Goal: Task Accomplishment & Management: Manage account settings

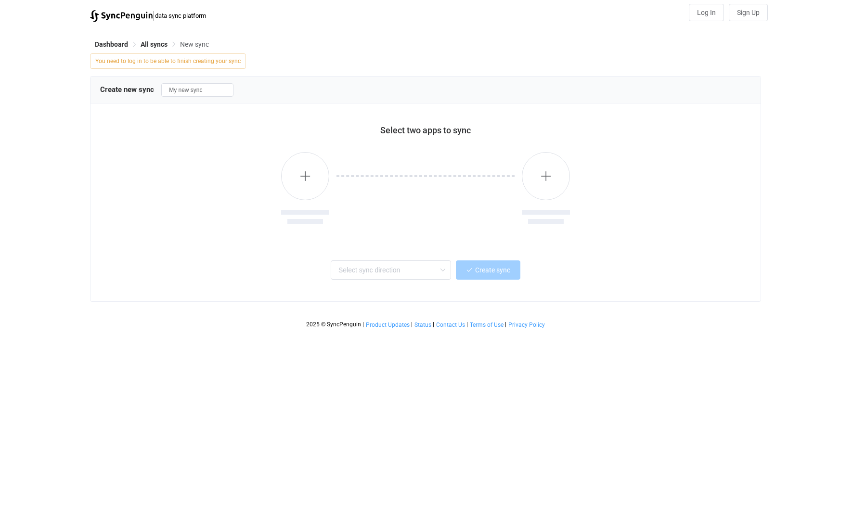
click at [117, 37] on div "Dashboard All syncs New sync You need to log in to be able to finish creating y…" at bounding box center [426, 180] width 682 height 306
click at [117, 43] on span "Dashboard" at bounding box center [111, 44] width 33 height 8
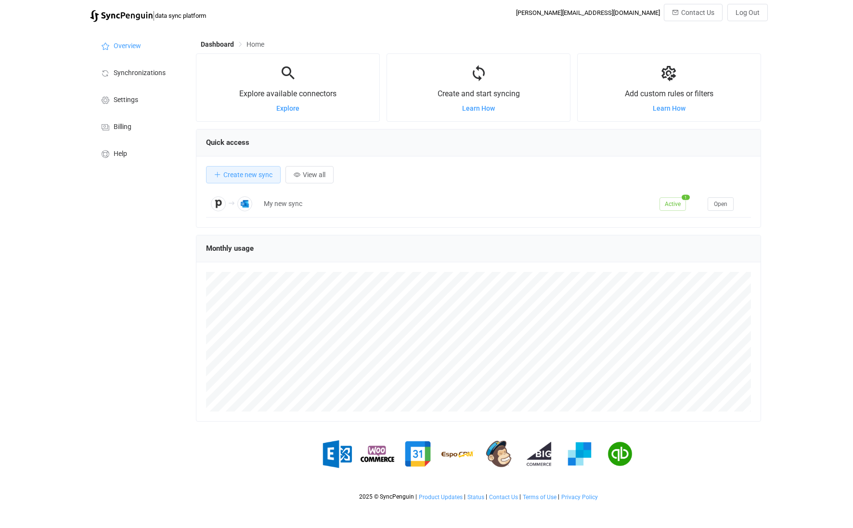
scroll to position [187, 564]
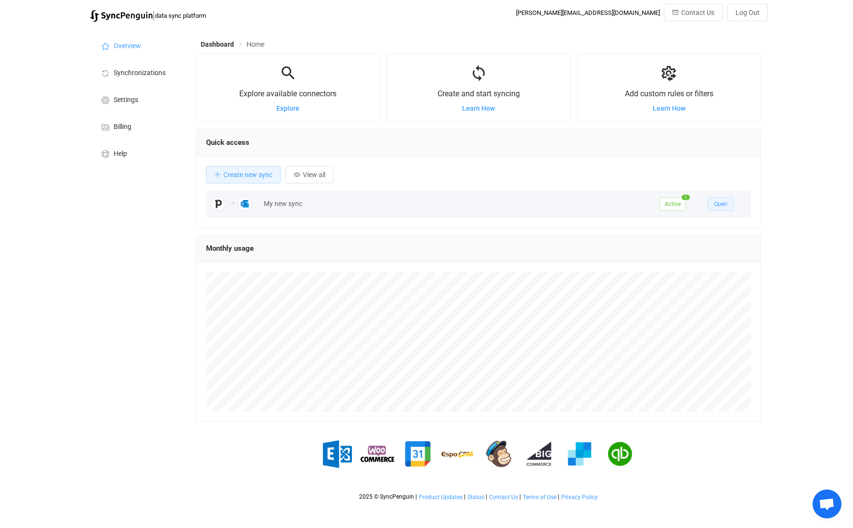
click at [716, 205] on span "Open" at bounding box center [720, 204] width 13 height 7
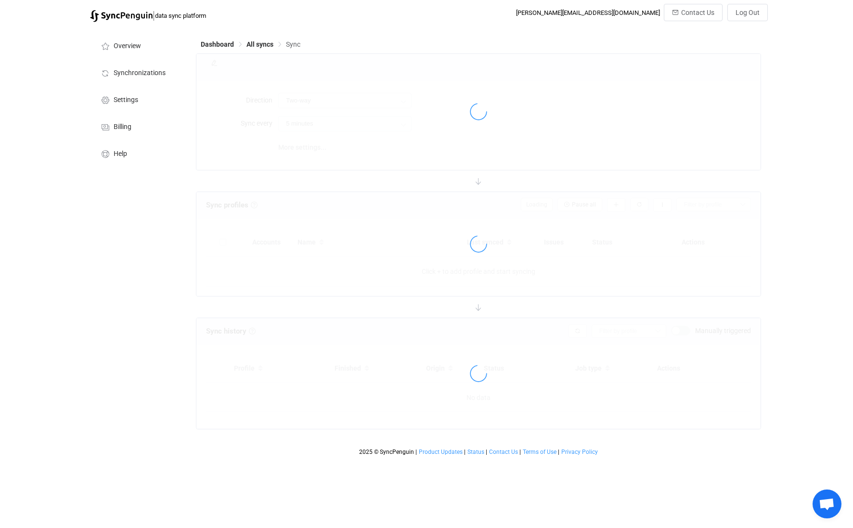
type input "Pipedrive → Outlook"
type input "10 minutes"
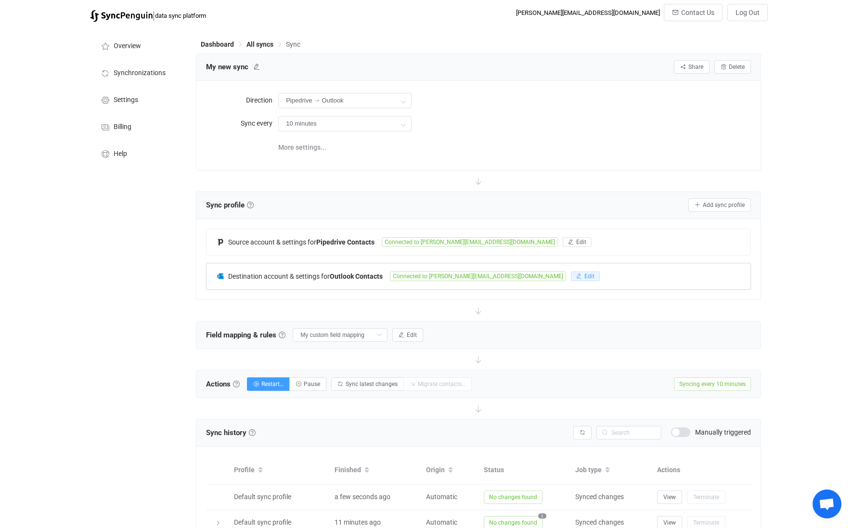
click at [584, 275] on span "Edit" at bounding box center [589, 276] width 10 height 7
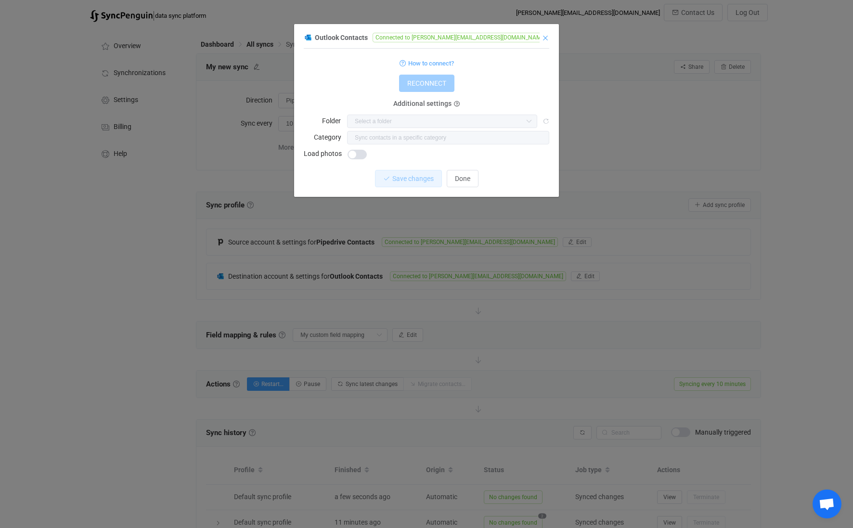
click at [544, 38] on icon "Close" at bounding box center [545, 38] width 8 height 8
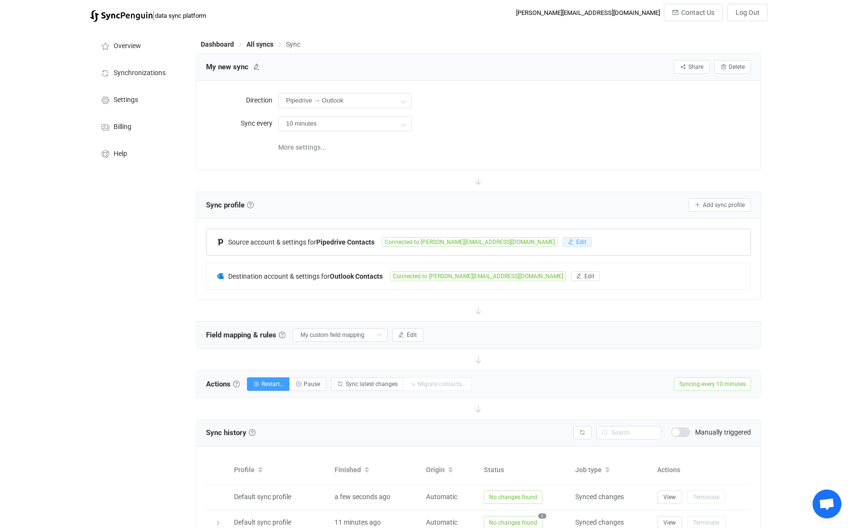
click at [576, 242] on span "Edit" at bounding box center [581, 242] width 10 height 7
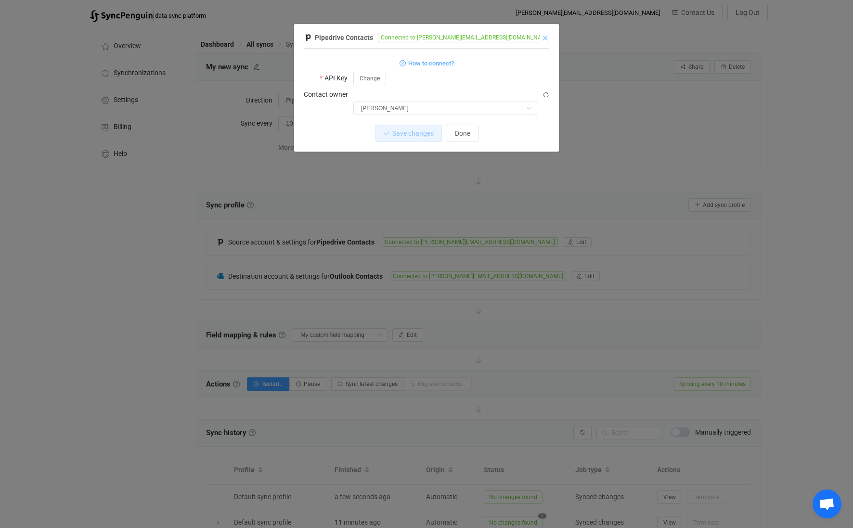
click at [547, 36] on icon "Close" at bounding box center [545, 38] width 8 height 8
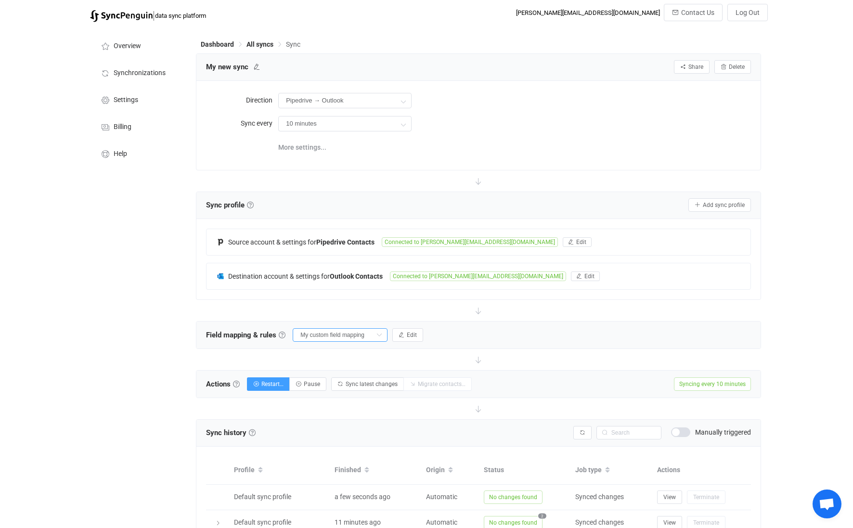
click at [346, 335] on input "My custom field mapping" at bounding box center [340, 334] width 95 height 13
click at [409, 329] on button "Edit" at bounding box center [407, 334] width 31 height 13
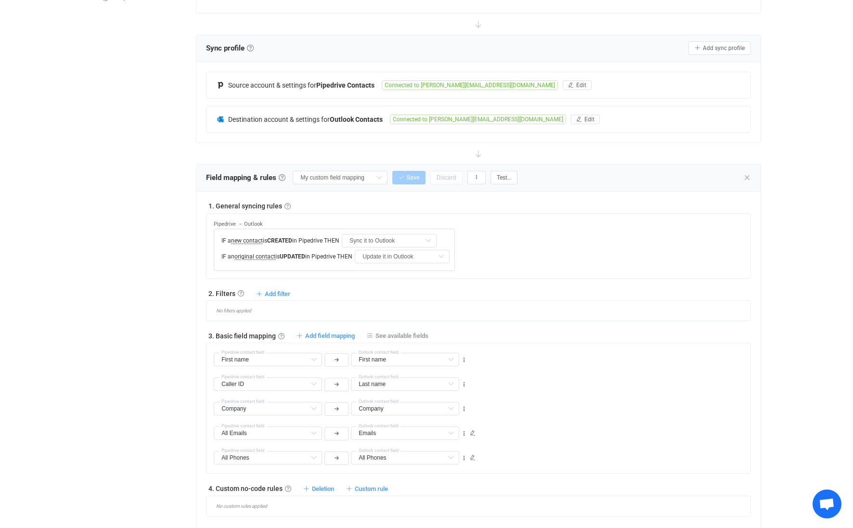
scroll to position [159, 0]
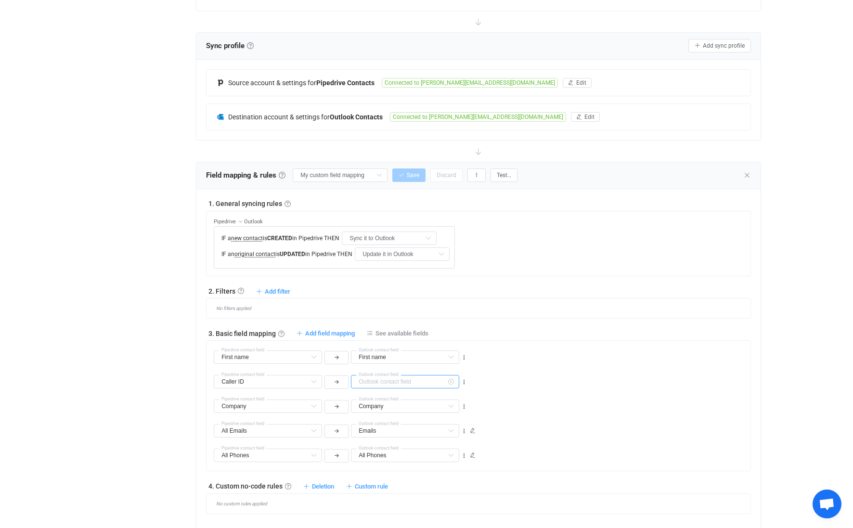
click at [403, 381] on input "text" at bounding box center [405, 381] width 108 height 13
click at [830, 301] on div "| data sync platform [PERSON_NAME][EMAIL_ADDRESS][DOMAIN_NAME] Contact Us Log O…" at bounding box center [426, 415] width 853 height 1141
type input "Last name"
click at [818, 314] on div "| data sync platform [PERSON_NAME][EMAIL_ADDRESS][DOMAIN_NAME] Contact Us Log O…" at bounding box center [426, 415] width 853 height 1141
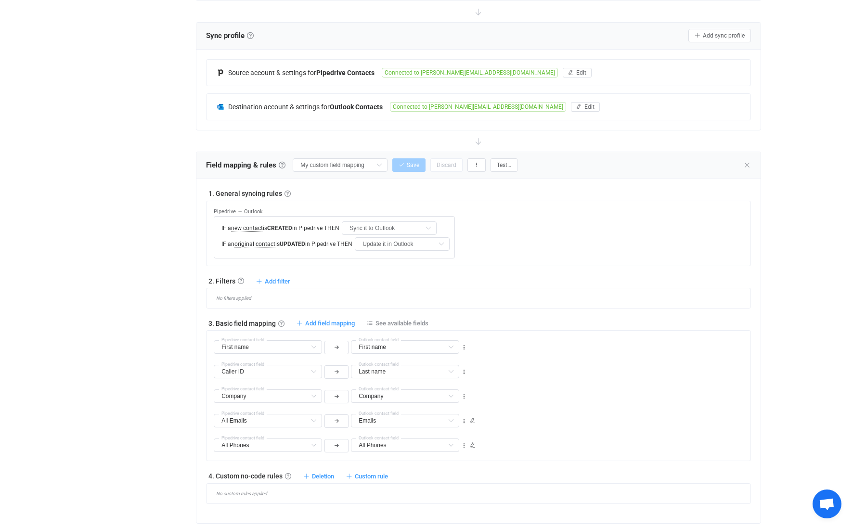
scroll to position [171, 0]
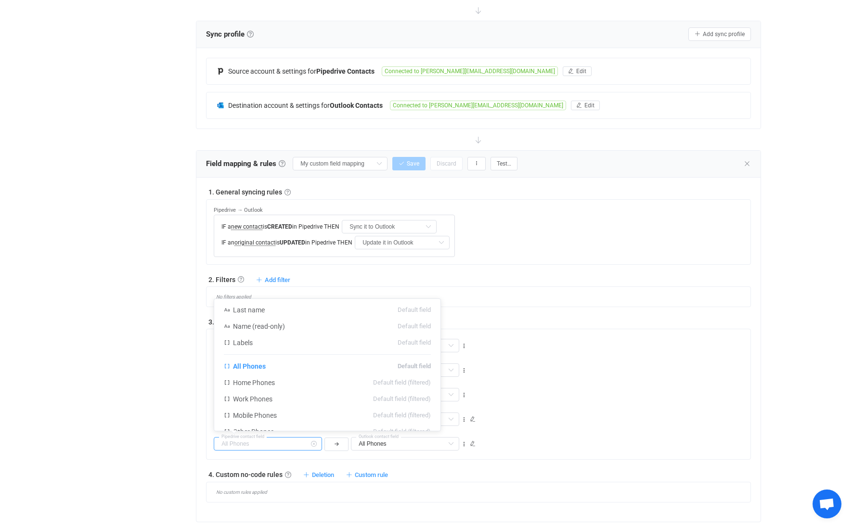
click at [277, 445] on input "text" at bounding box center [268, 443] width 108 height 13
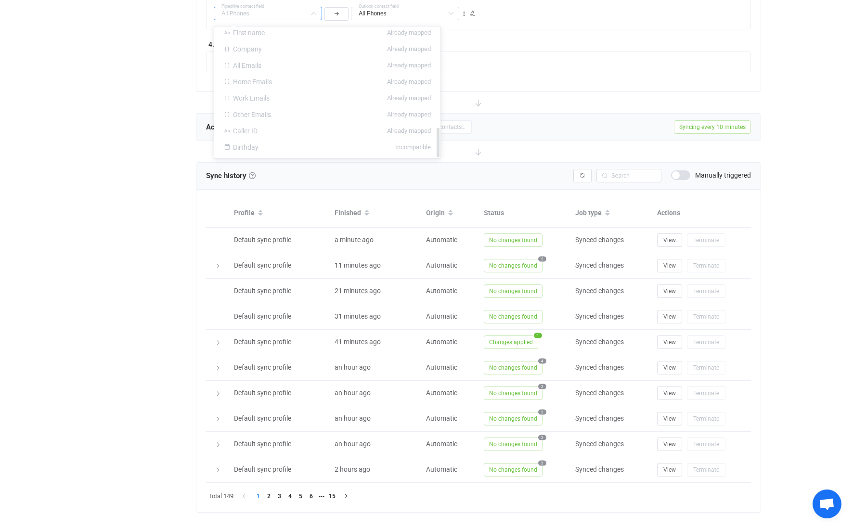
click at [302, 378] on td "Default sync profile" at bounding box center [279, 368] width 101 height 26
type input "All Phones"
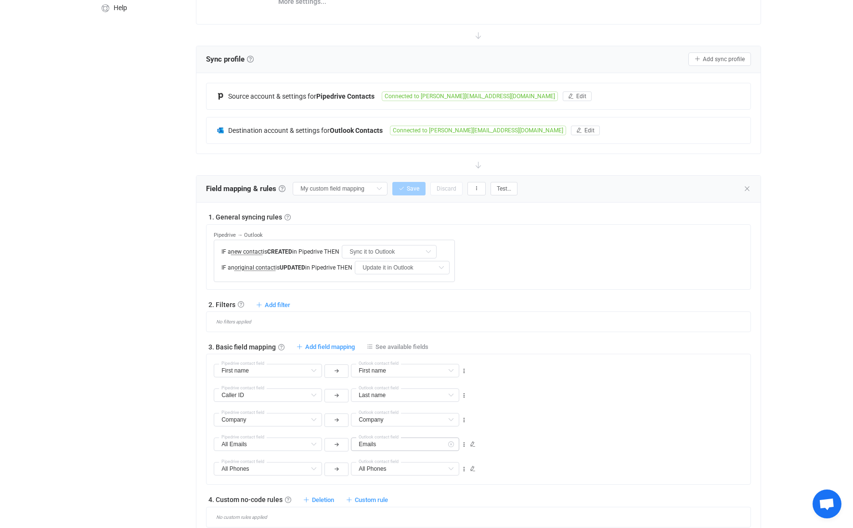
scroll to position [143, 0]
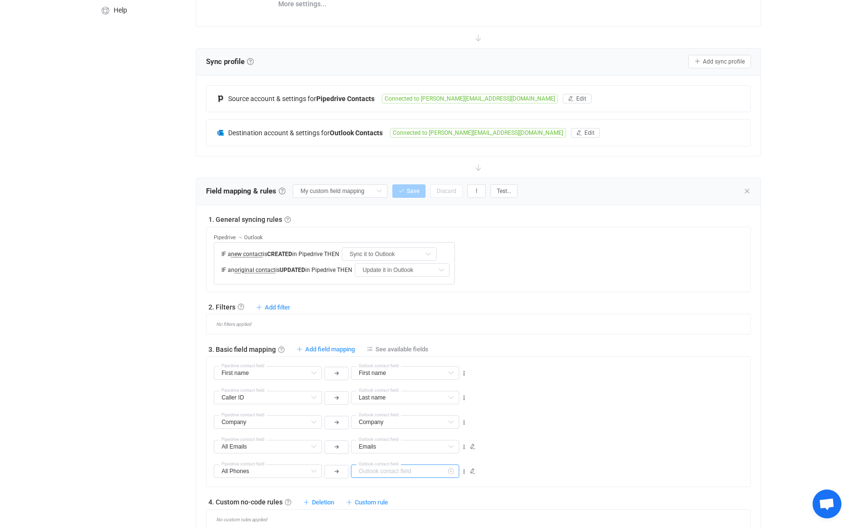
click at [410, 474] on input "text" at bounding box center [405, 470] width 108 height 13
click at [805, 325] on div "| data sync platform [PERSON_NAME][EMAIL_ADDRESS][DOMAIN_NAME] Contact Us Log O…" at bounding box center [426, 430] width 853 height 1141
type input "All Phones"
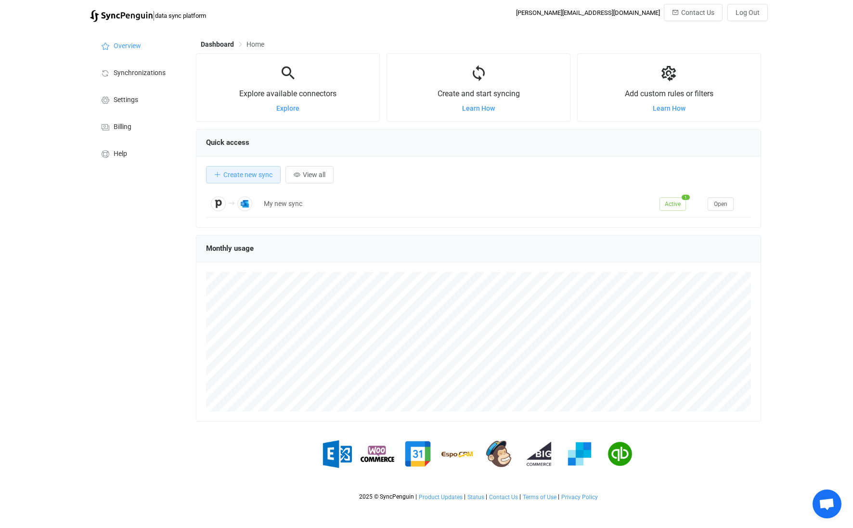
scroll to position [187, 564]
click at [252, 173] on span "Create new sync" at bounding box center [247, 175] width 49 height 8
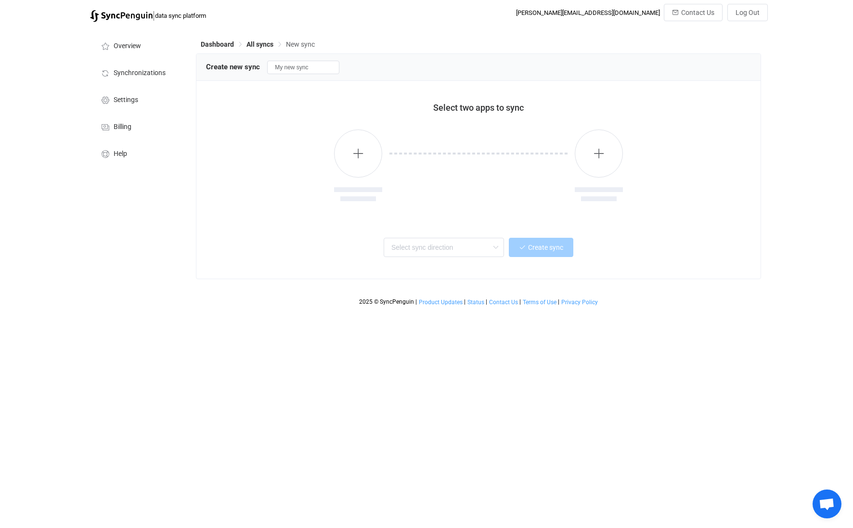
click at [335, 168] on div at bounding box center [358, 166] width 48 height 74
click at [350, 153] on button "button" at bounding box center [358, 153] width 48 height 48
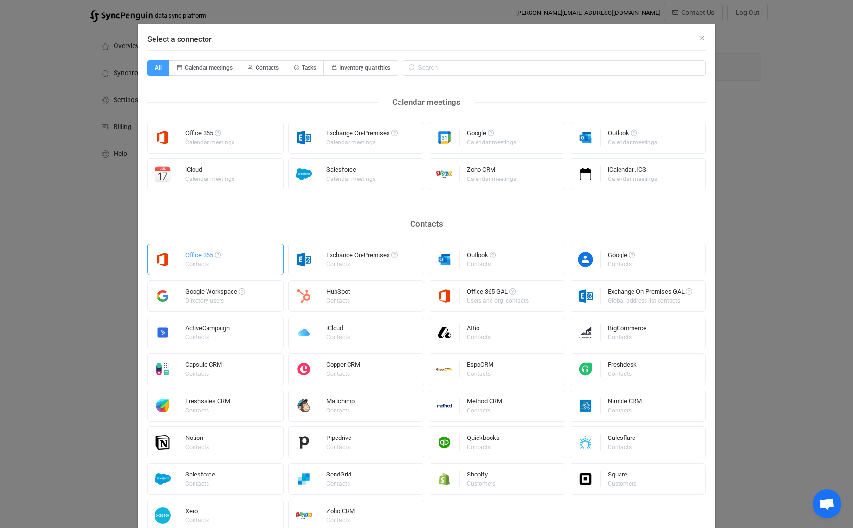
scroll to position [13, 0]
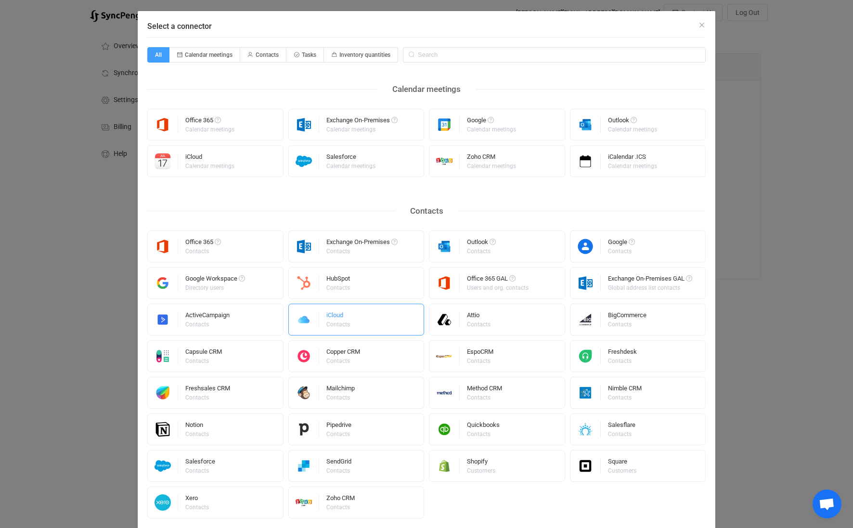
click at [327, 316] on div "iCloud" at bounding box center [338, 317] width 25 height 10
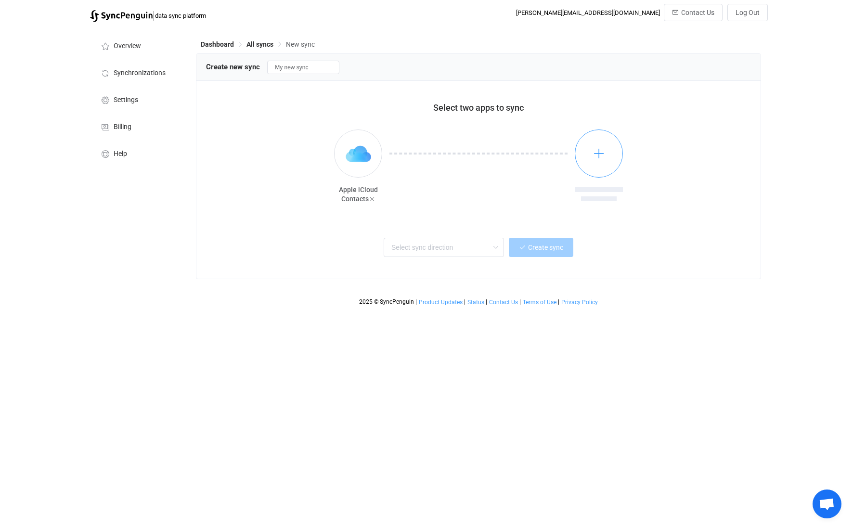
click at [591, 159] on button "button" at bounding box center [599, 153] width 48 height 48
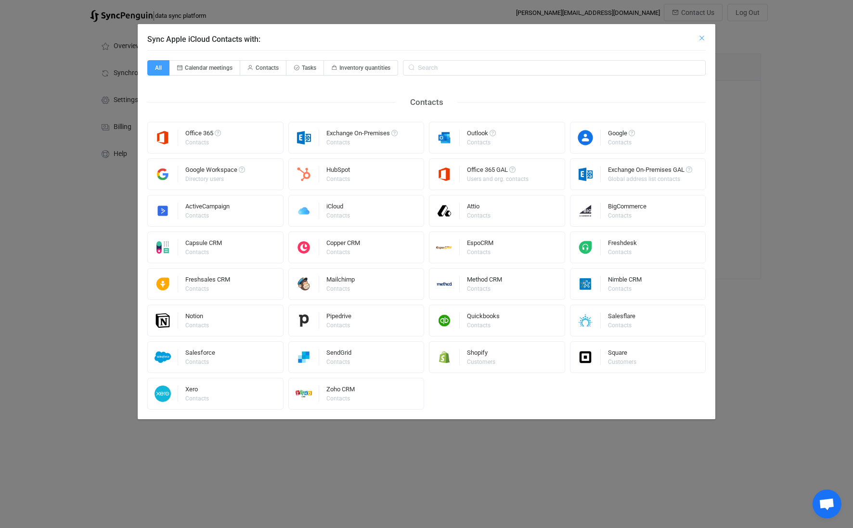
click at [699, 36] on icon "Close" at bounding box center [702, 38] width 8 height 8
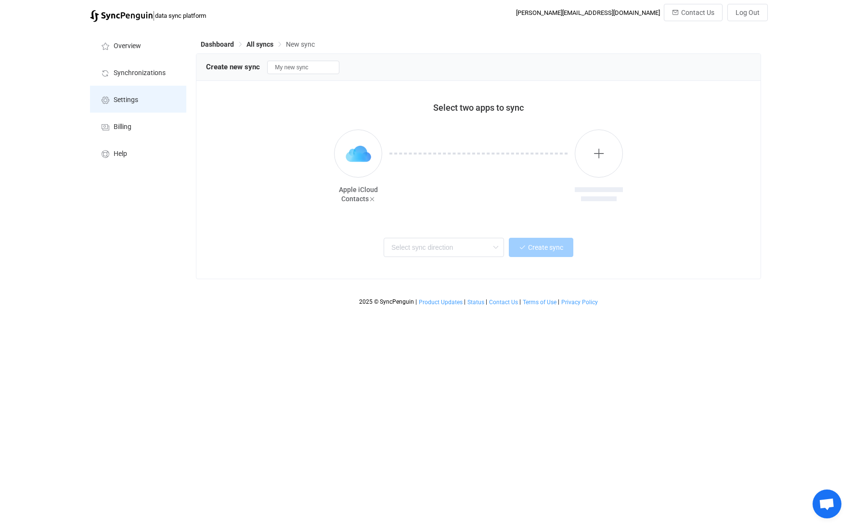
click at [135, 101] on span "Settings" at bounding box center [126, 100] width 25 height 8
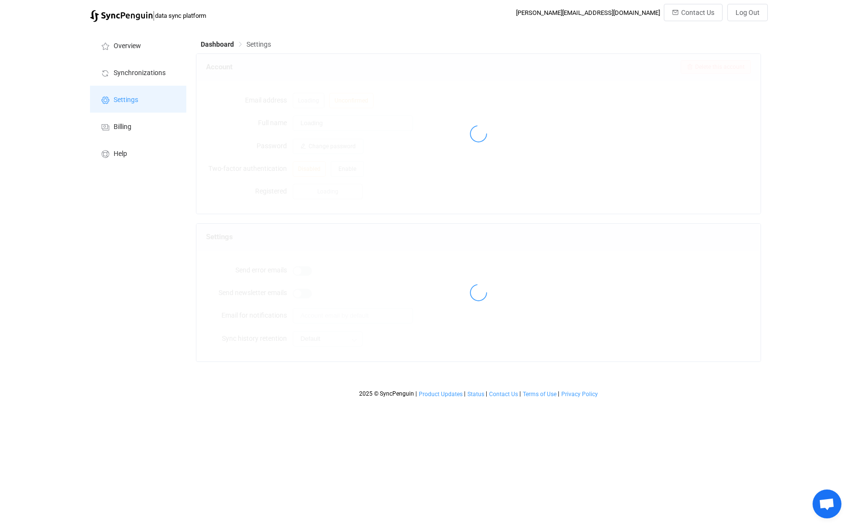
click at [137, 98] on span "Settings" at bounding box center [126, 100] width 25 height 8
type input "[PERSON_NAME]"
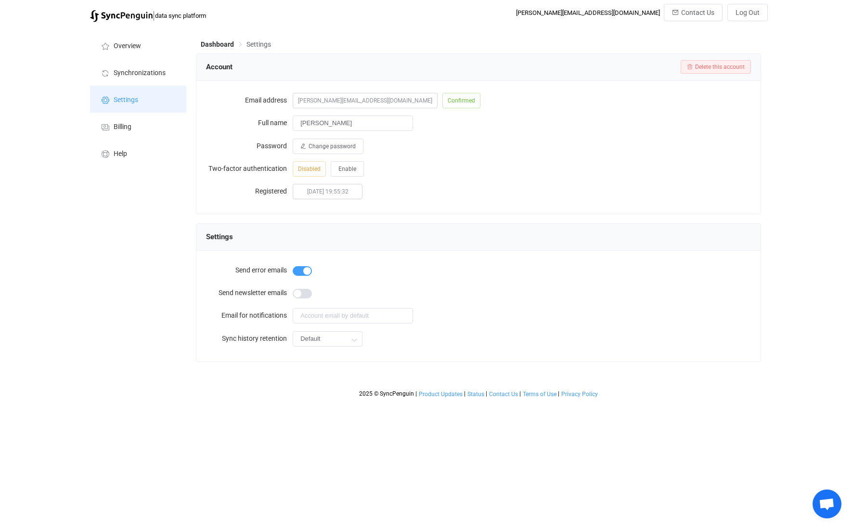
click at [127, 106] on li "Settings" at bounding box center [138, 99] width 96 height 27
click at [128, 70] on span "Synchronizations" at bounding box center [140, 73] width 52 height 8
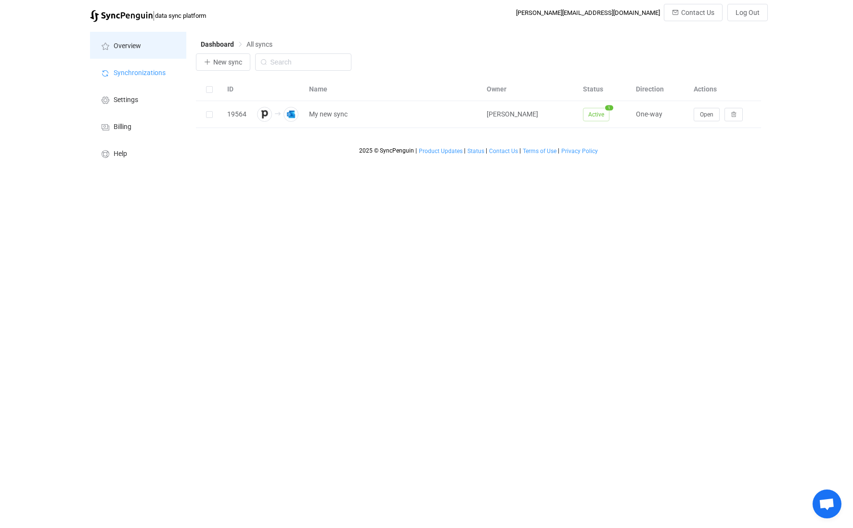
click at [128, 51] on li "Overview" at bounding box center [138, 45] width 96 height 27
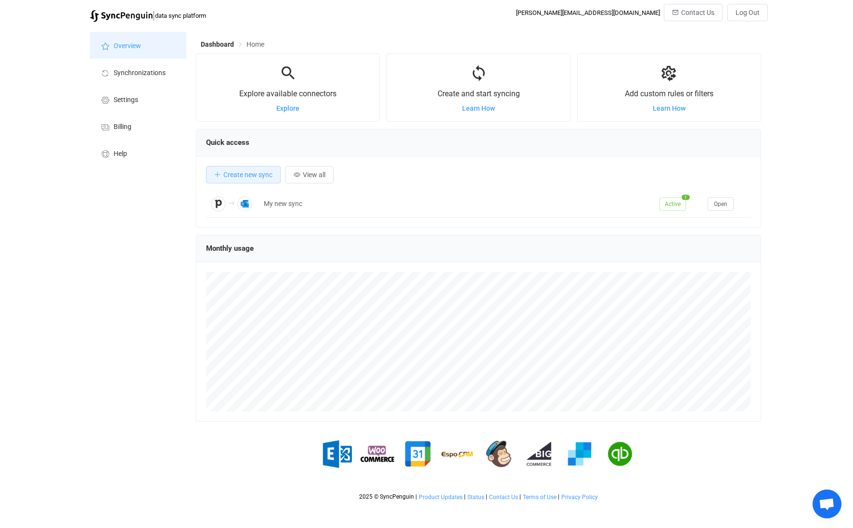
scroll to position [187, 564]
click at [171, 65] on li "Synchronizations" at bounding box center [138, 72] width 96 height 27
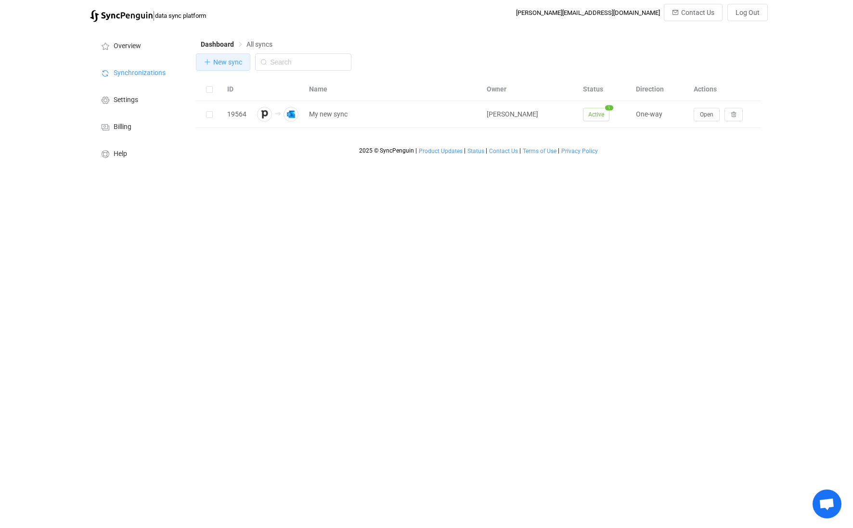
click at [205, 59] on icon "button" at bounding box center [207, 62] width 7 height 7
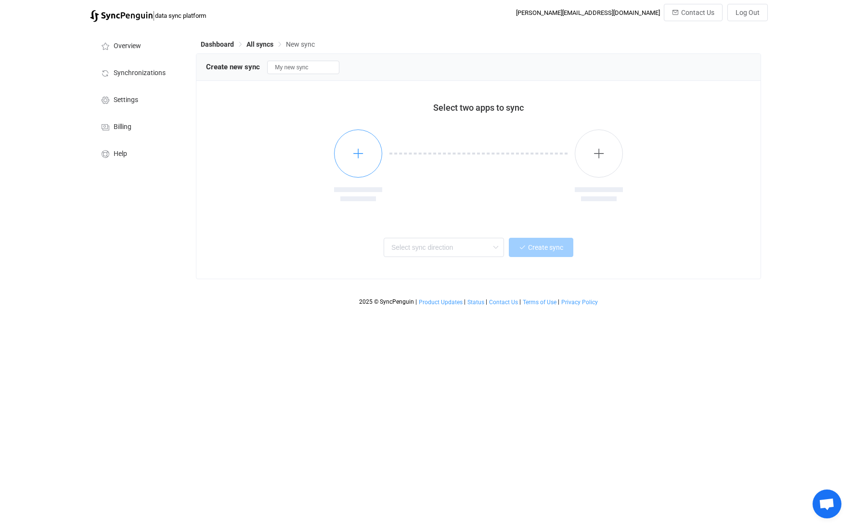
click at [369, 151] on button "button" at bounding box center [358, 153] width 48 height 48
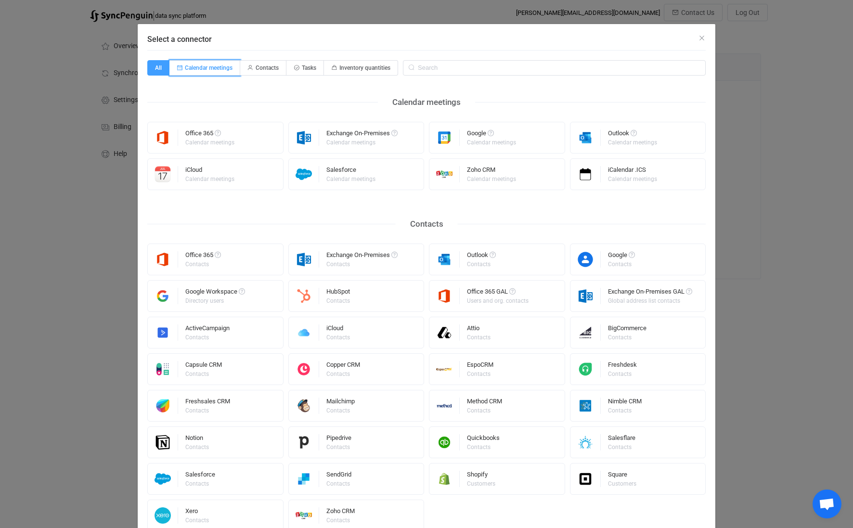
click at [207, 67] on span "Calendar meetings" at bounding box center [209, 67] width 48 height 7
click at [178, 67] on input "Calendar meetings" at bounding box center [175, 65] width 6 height 6
radio input "true"
radio input "false"
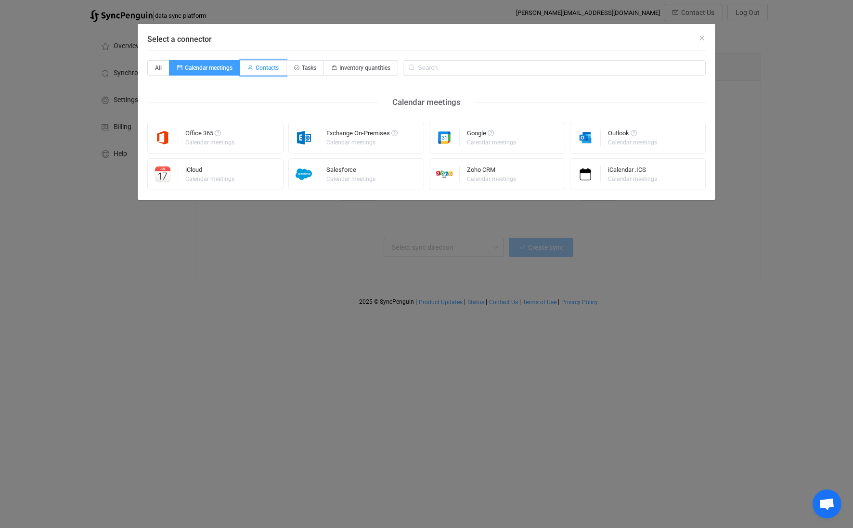
click at [267, 71] on span "Contacts" at bounding box center [263, 67] width 46 height 15
click at [249, 68] on input "Contacts" at bounding box center [246, 65] width 6 height 6
radio input "true"
radio input "false"
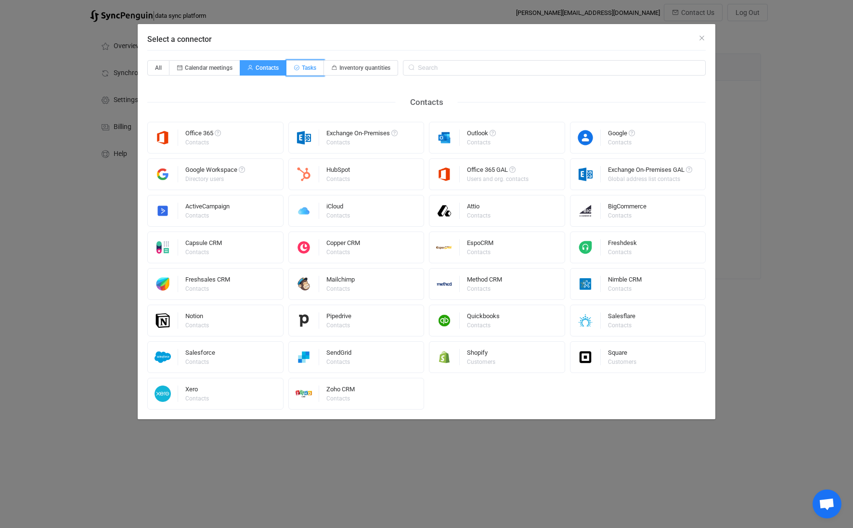
click at [313, 65] on span "Tasks" at bounding box center [309, 67] width 14 height 7
click at [295, 65] on input "Tasks" at bounding box center [292, 65] width 6 height 6
radio input "true"
radio input "false"
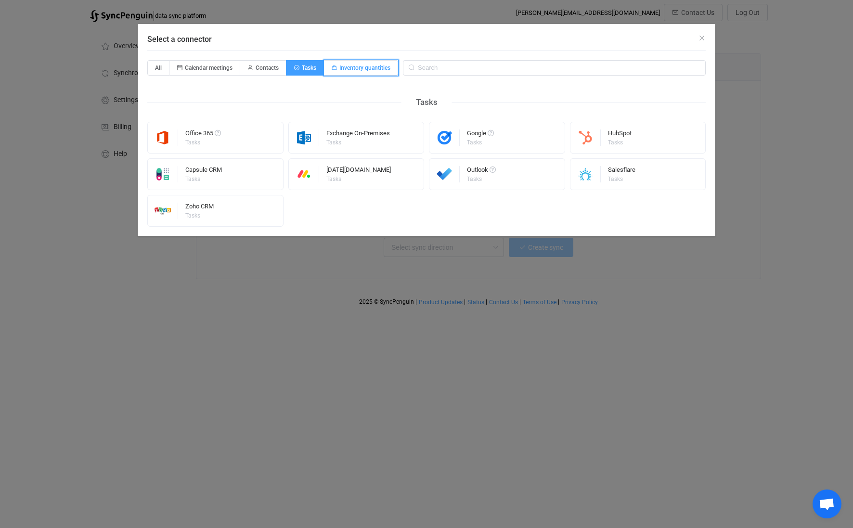
click at [339, 66] on span "Inventory quantities" at bounding box center [361, 67] width 74 height 15
click at [333, 66] on input "Inventory quantities" at bounding box center [329, 65] width 6 height 6
radio input "true"
radio input "false"
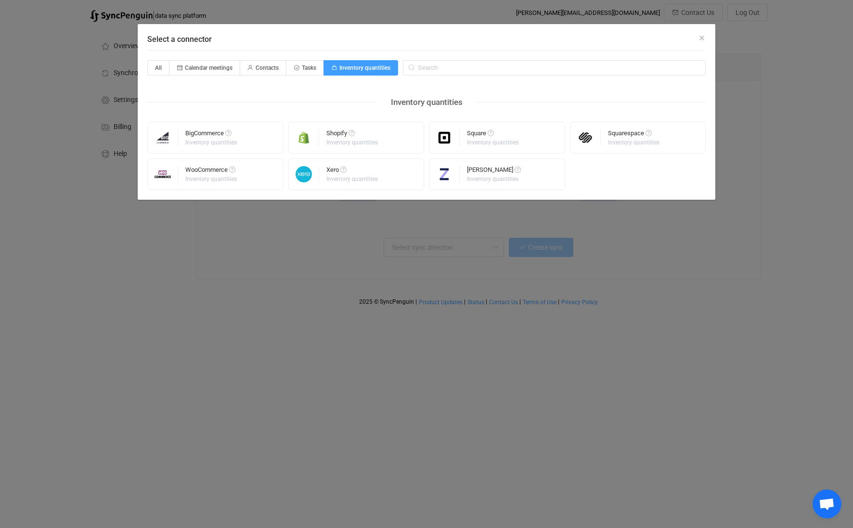
click at [831, 69] on div "Select a connector All Calendar meetings Contacts Tasks Inventory quantities In…" at bounding box center [426, 264] width 853 height 528
